Goal: Book appointment/travel/reservation

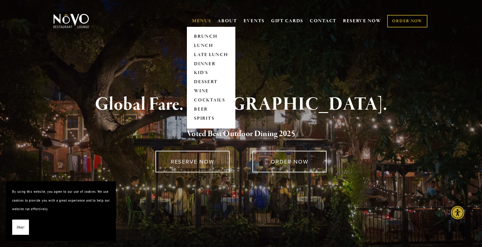
click at [200, 23] on link "MENUS" at bounding box center [201, 21] width 19 height 6
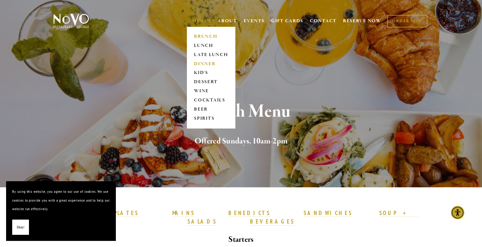
click at [206, 62] on link "DINNER" at bounding box center [211, 63] width 38 height 9
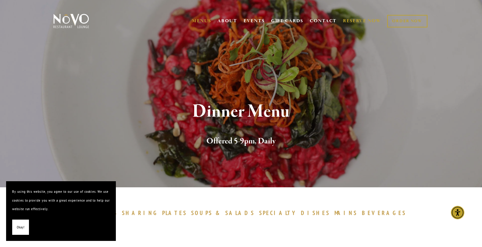
click at [369, 21] on link "RESERVE NOW" at bounding box center [362, 21] width 38 height 12
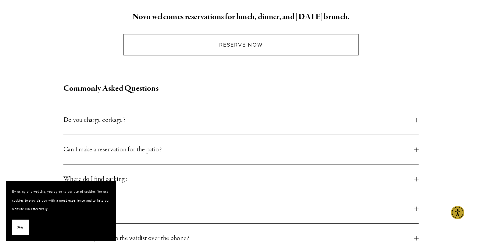
scroll to position [169, 0]
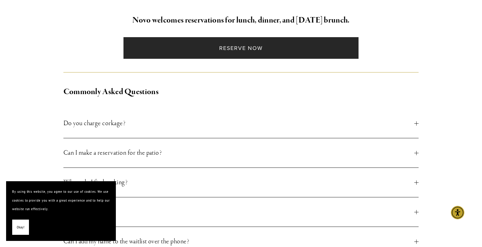
click at [273, 54] on link "Reserve Now" at bounding box center [240, 48] width 235 height 22
